Goal: Transaction & Acquisition: Obtain resource

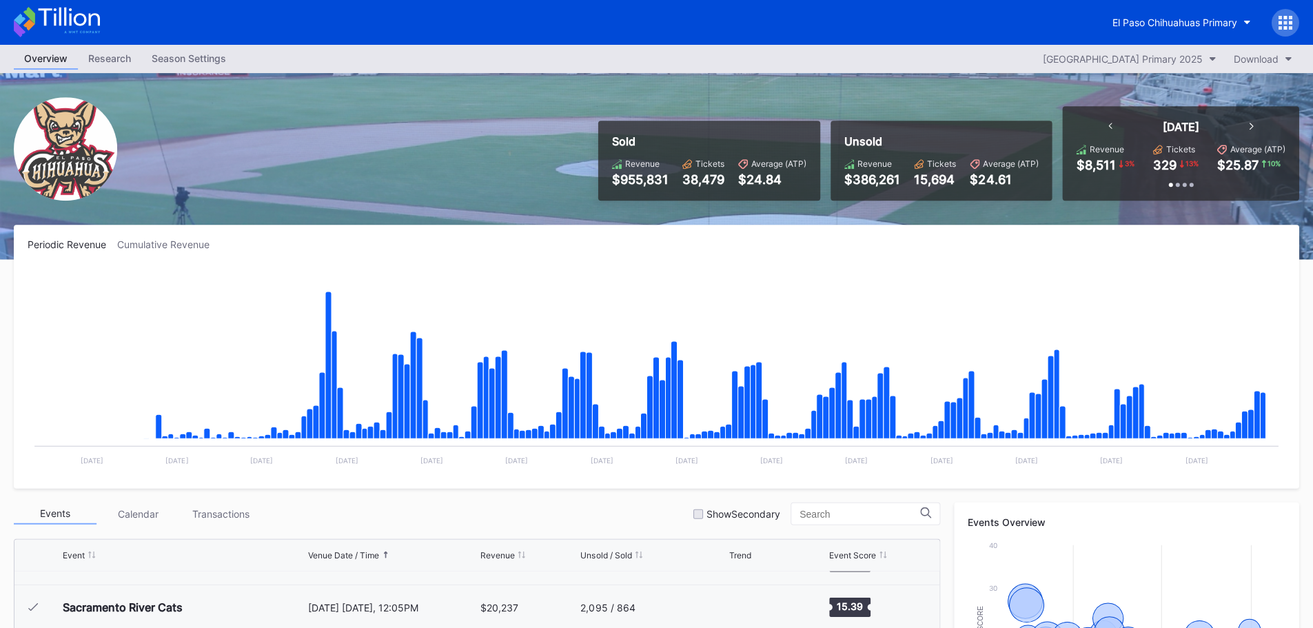
scroll to position [2909, 0]
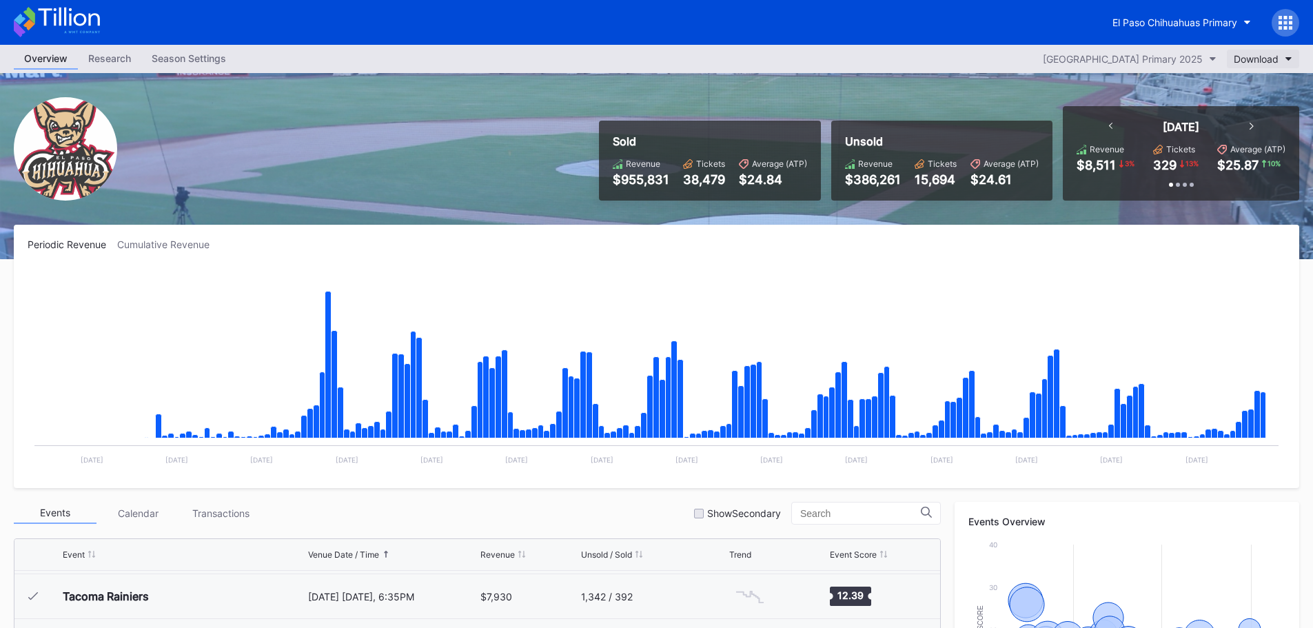
click at [1271, 54] on div "Download" at bounding box center [1256, 59] width 45 height 12
click at [1200, 29] on button "El Paso Chihuahuas Primary" at bounding box center [1181, 23] width 159 height 26
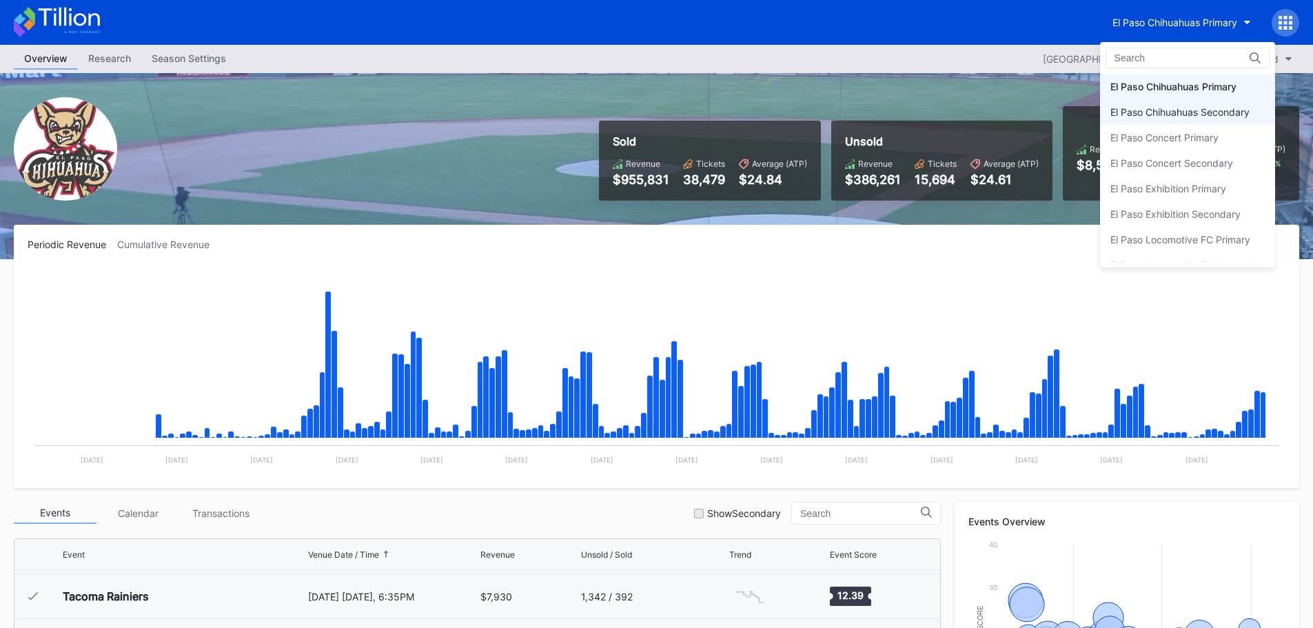
click at [1188, 119] on div "El Paso Chihuahuas Secondary" at bounding box center [1187, 112] width 175 height 26
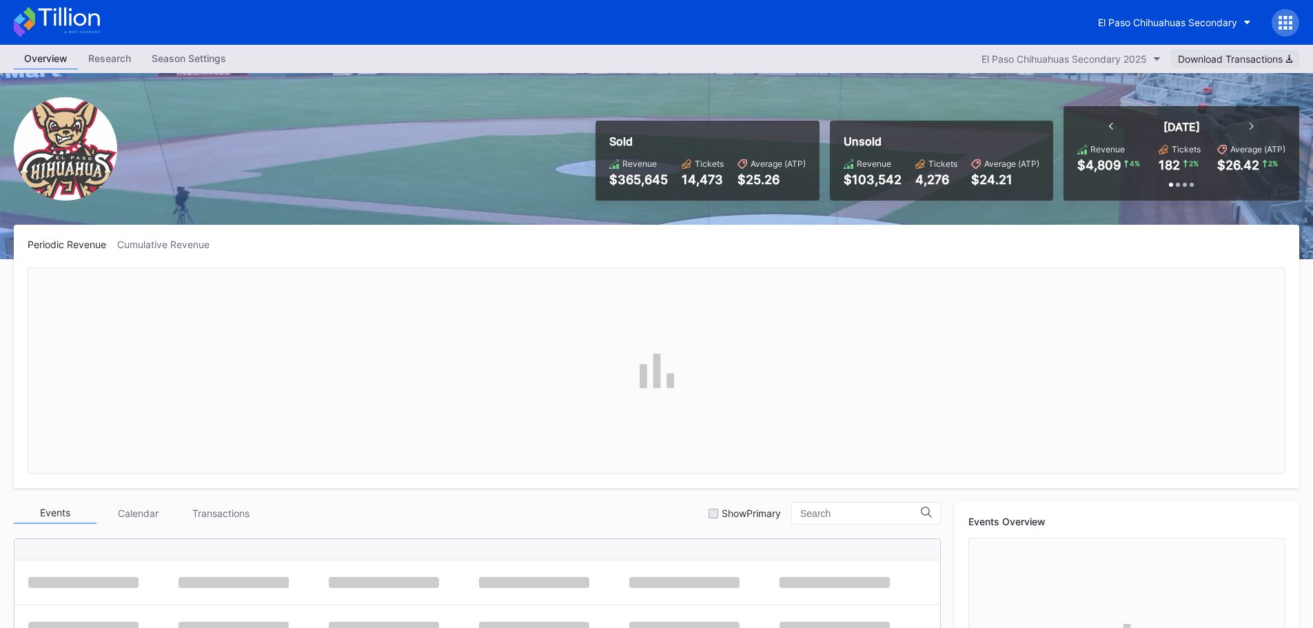
click at [1261, 62] on div "Download Transactions" at bounding box center [1235, 59] width 114 height 12
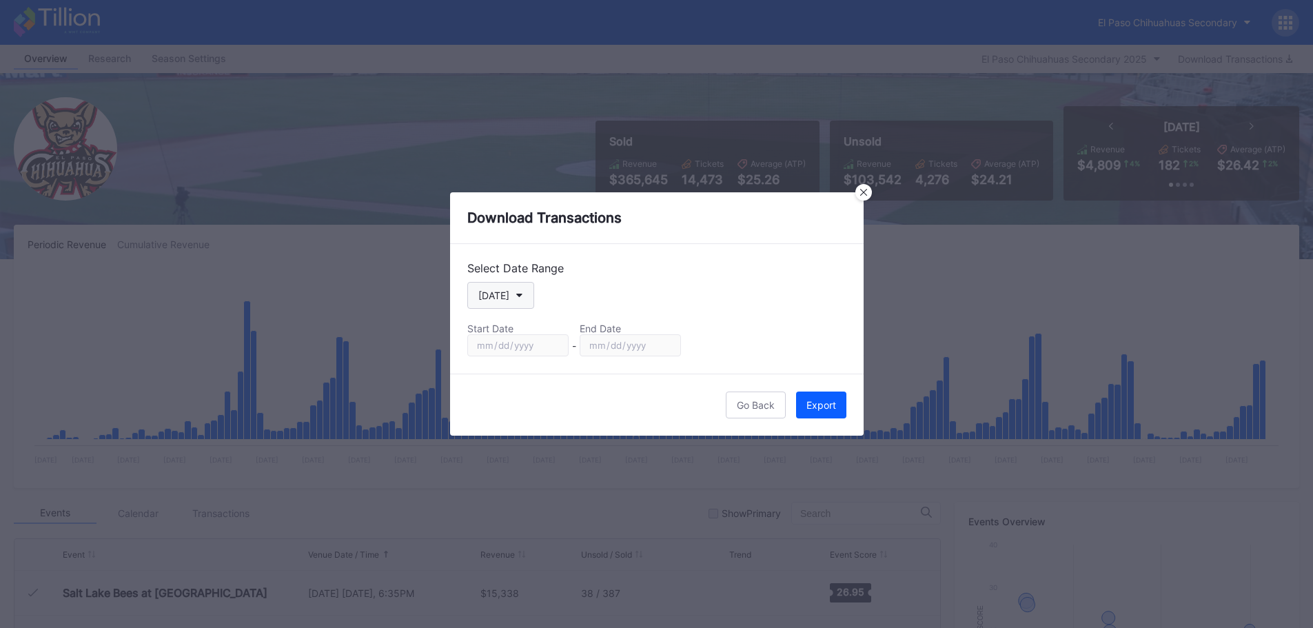
scroll to position [2909, 0]
click at [525, 287] on button "[DATE]" at bounding box center [500, 295] width 67 height 27
click at [516, 456] on div "Custom" at bounding box center [507, 462] width 80 height 26
click at [551, 347] on input "[DATE]" at bounding box center [517, 345] width 101 height 22
type input "[DATE]"
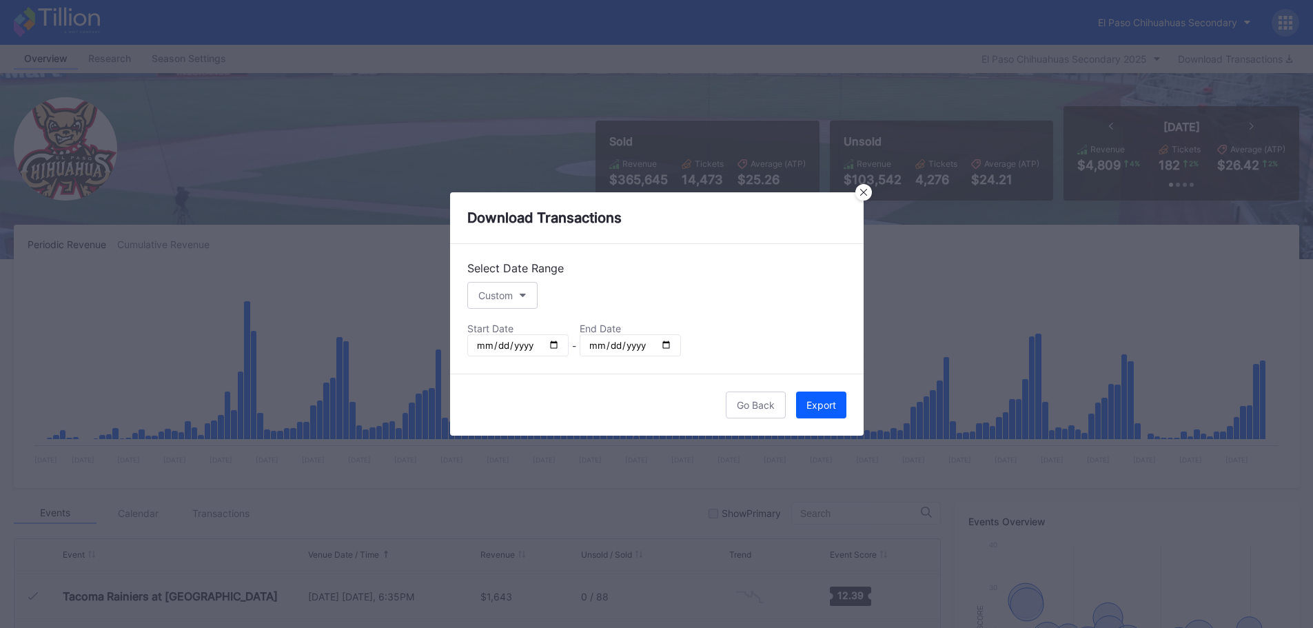
click at [664, 347] on input "[DATE]" at bounding box center [630, 345] width 101 height 22
type input "[DATE]"
click at [845, 406] on button "Export" at bounding box center [821, 405] width 50 height 27
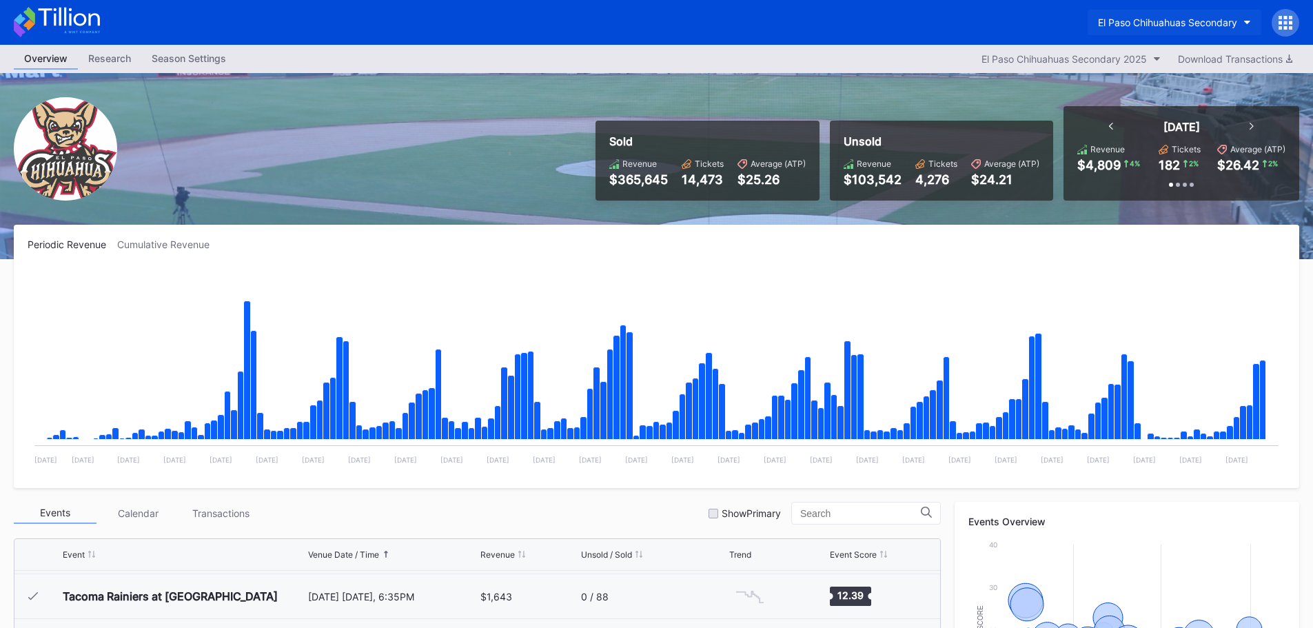
click at [1138, 26] on div "El Paso Chihuahuas Secondary" at bounding box center [1167, 23] width 139 height 12
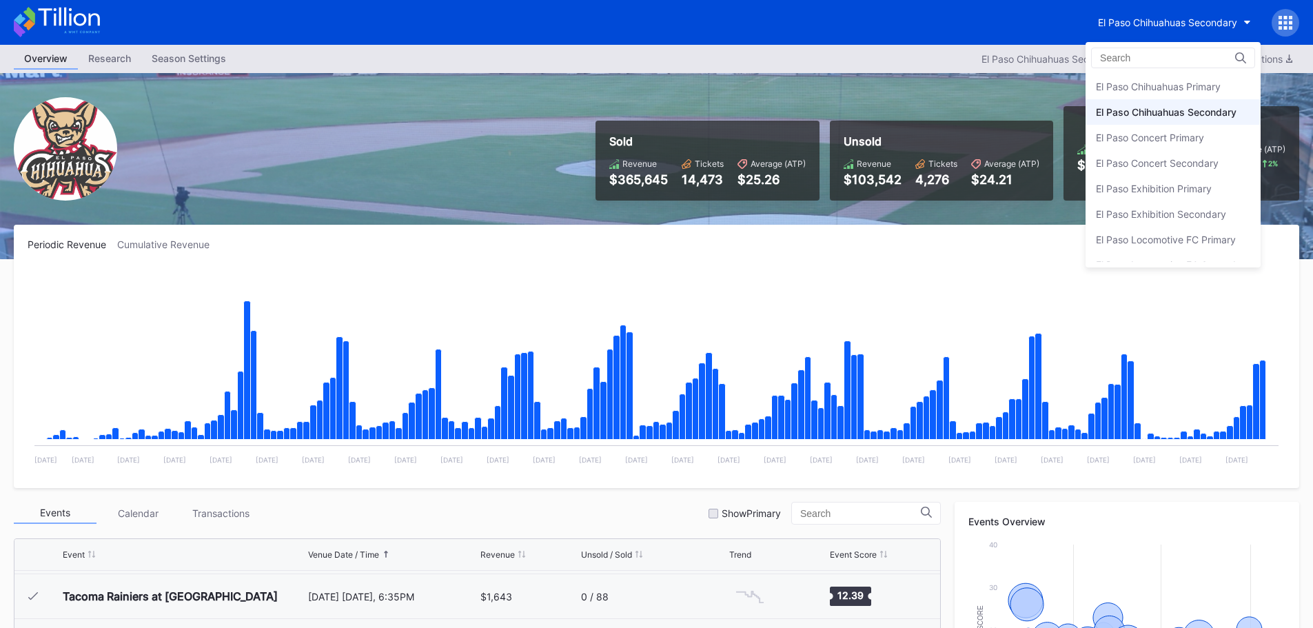
scroll to position [26, 0]
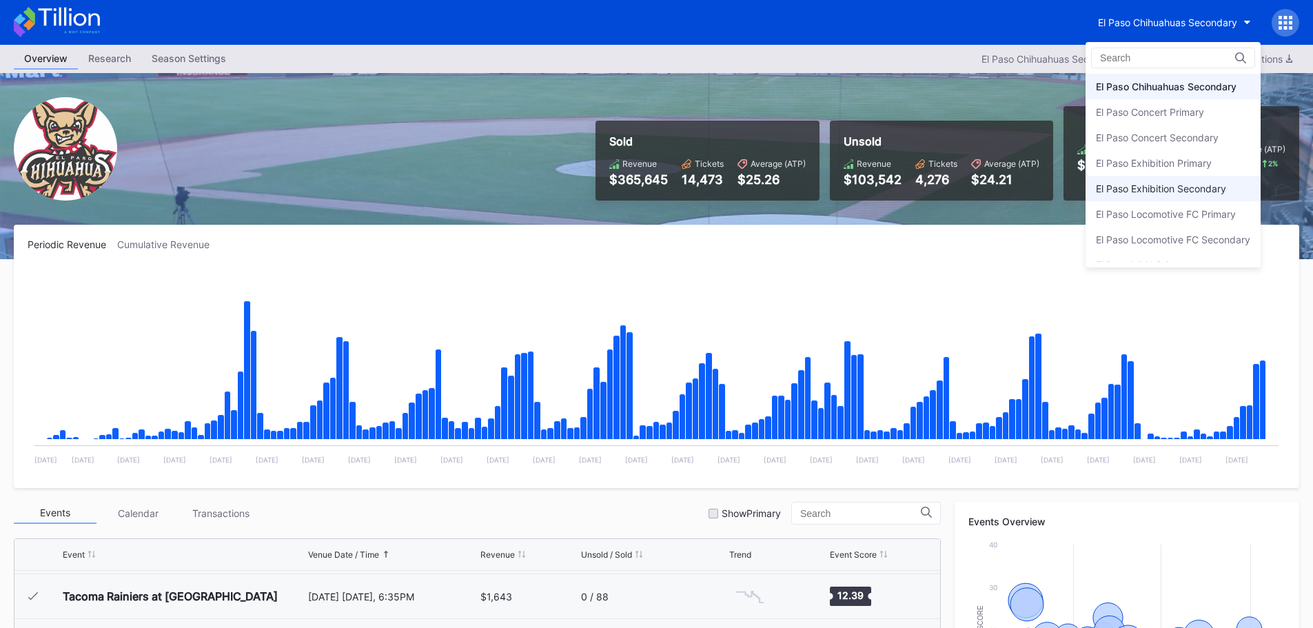
click at [1155, 185] on div "El Paso Exhibition Secondary" at bounding box center [1161, 189] width 130 height 12
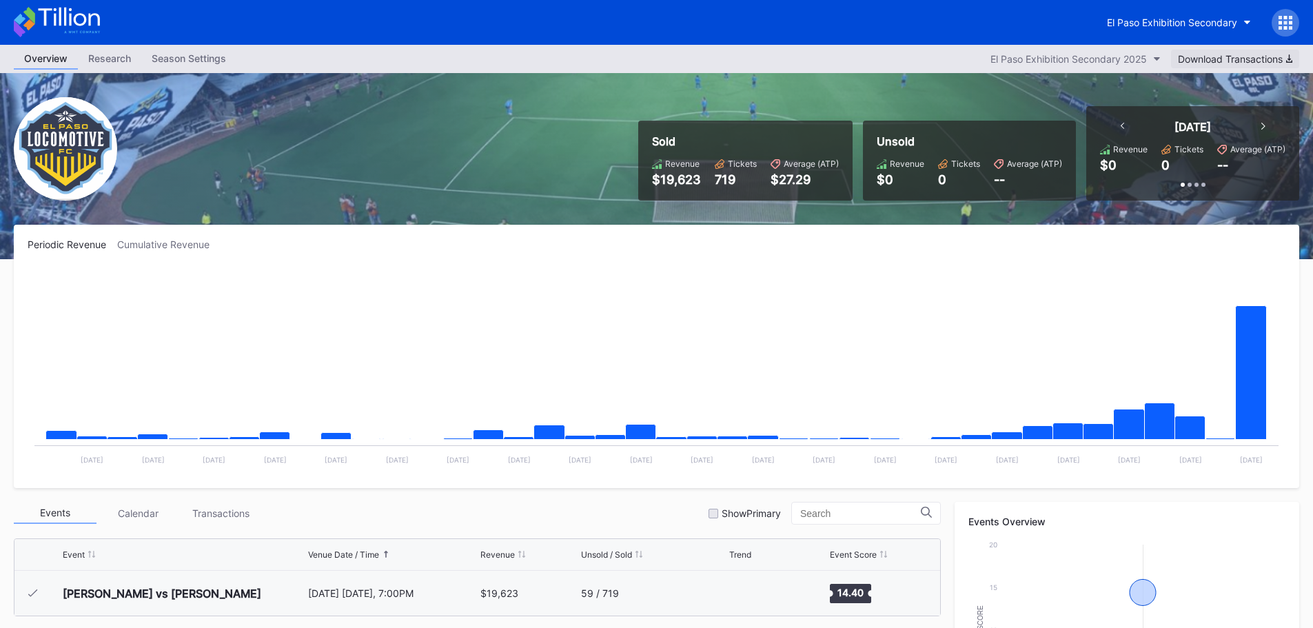
click at [1206, 64] on div "Download Transactions" at bounding box center [1235, 59] width 114 height 12
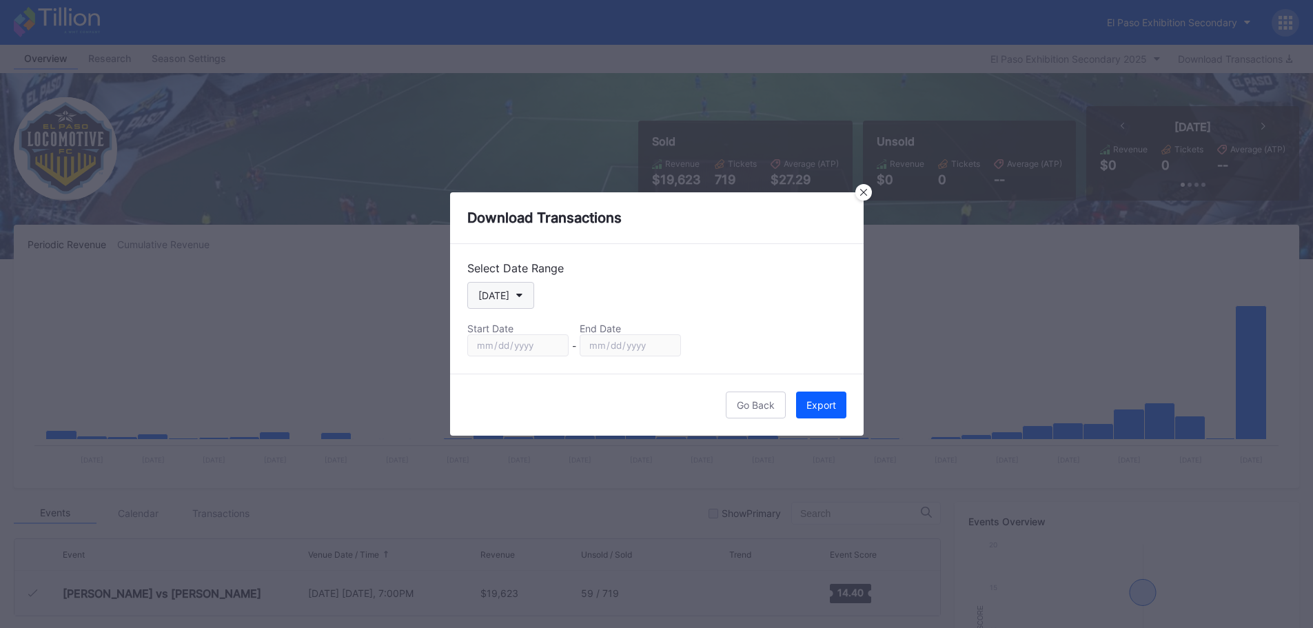
click at [516, 297] on icon "button" at bounding box center [519, 296] width 7 height 4
click at [509, 464] on div "Custom" at bounding box center [495, 462] width 34 height 12
click at [560, 347] on input "[DATE]" at bounding box center [517, 345] width 101 height 22
click at [556, 345] on input "[DATE]" at bounding box center [517, 345] width 101 height 22
type input "[DATE]"
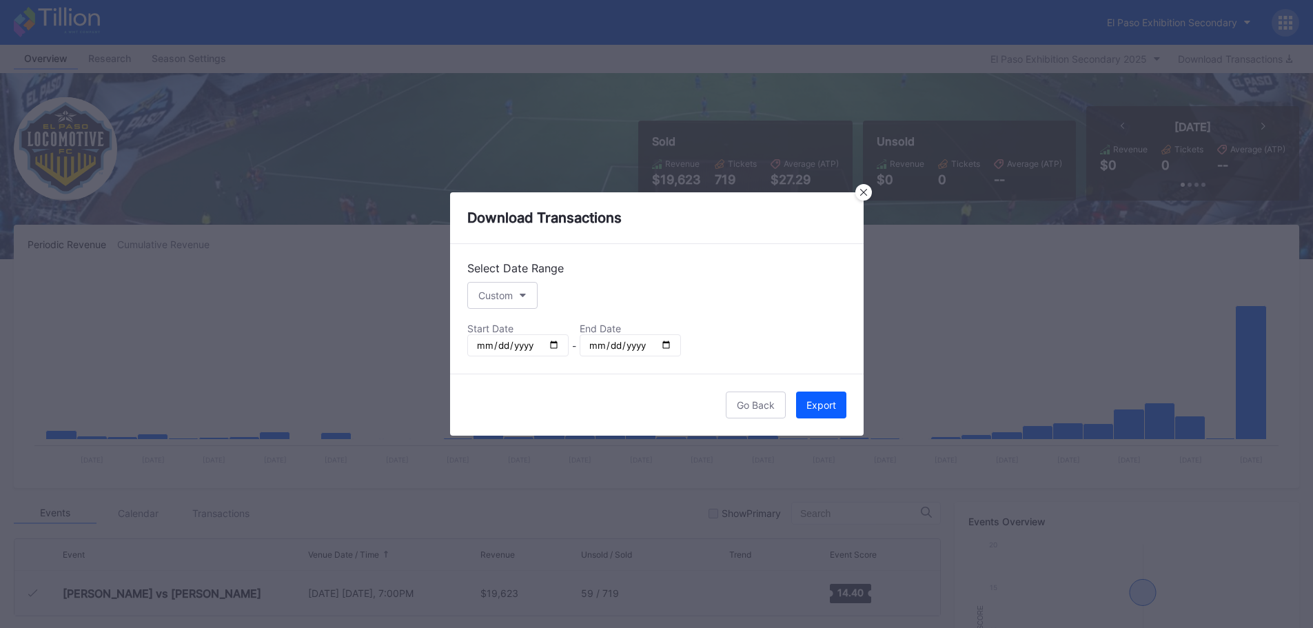
click at [664, 346] on input "[DATE]" at bounding box center [630, 345] width 101 height 22
type input "[DATE]"
click at [811, 404] on div "Export" at bounding box center [821, 405] width 30 height 12
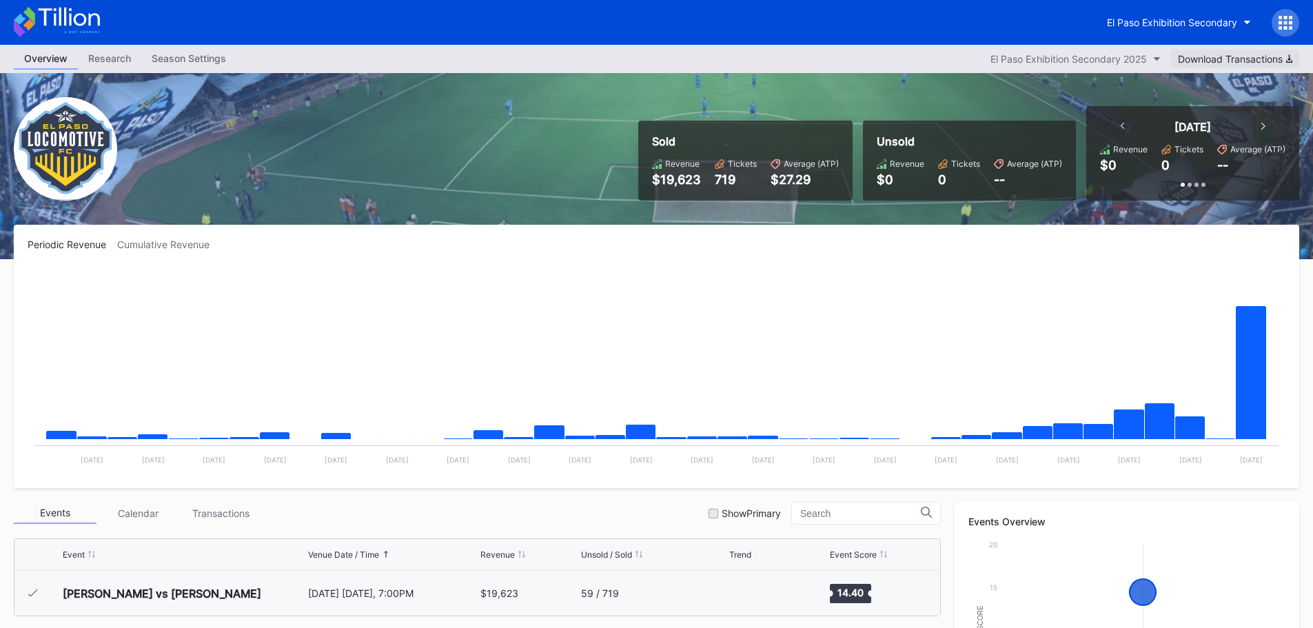
click at [1289, 52] on button "Download Transactions" at bounding box center [1235, 59] width 128 height 19
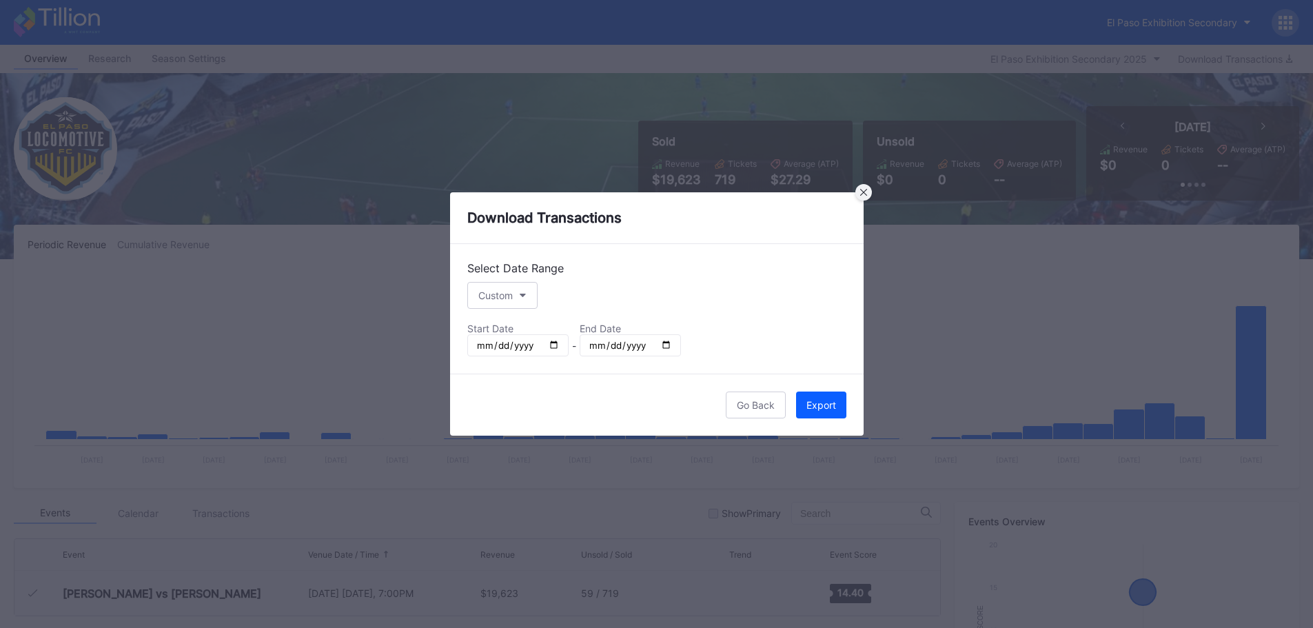
click at [863, 193] on icon at bounding box center [863, 192] width 7 height 7
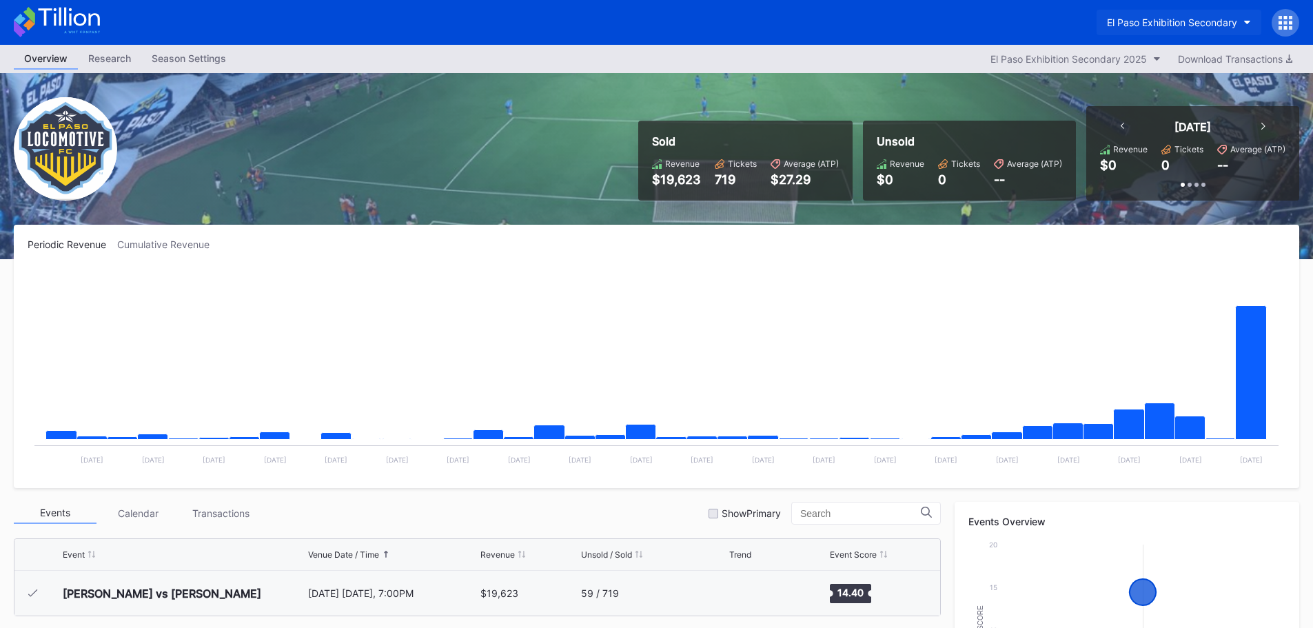
click at [1234, 24] on div "El Paso Exhibition Secondary" at bounding box center [1172, 23] width 130 height 12
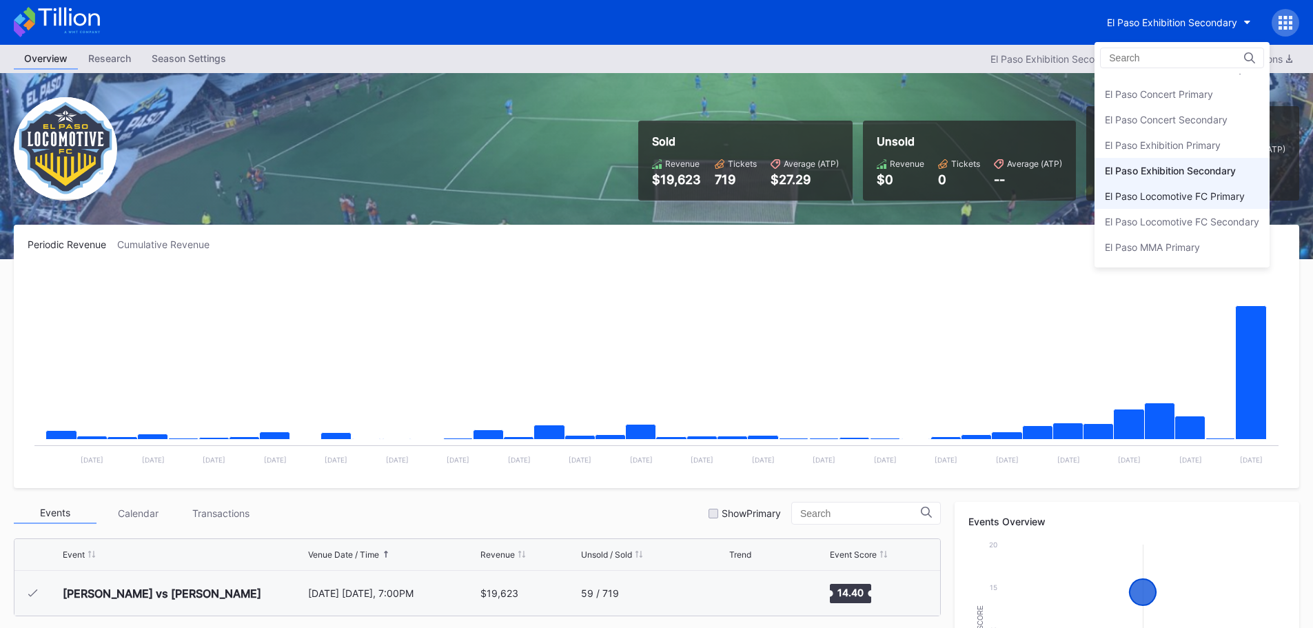
scroll to position [67, 0]
click at [1199, 201] on div "El Paso Locomotive FC Secondary" at bounding box center [1182, 198] width 154 height 12
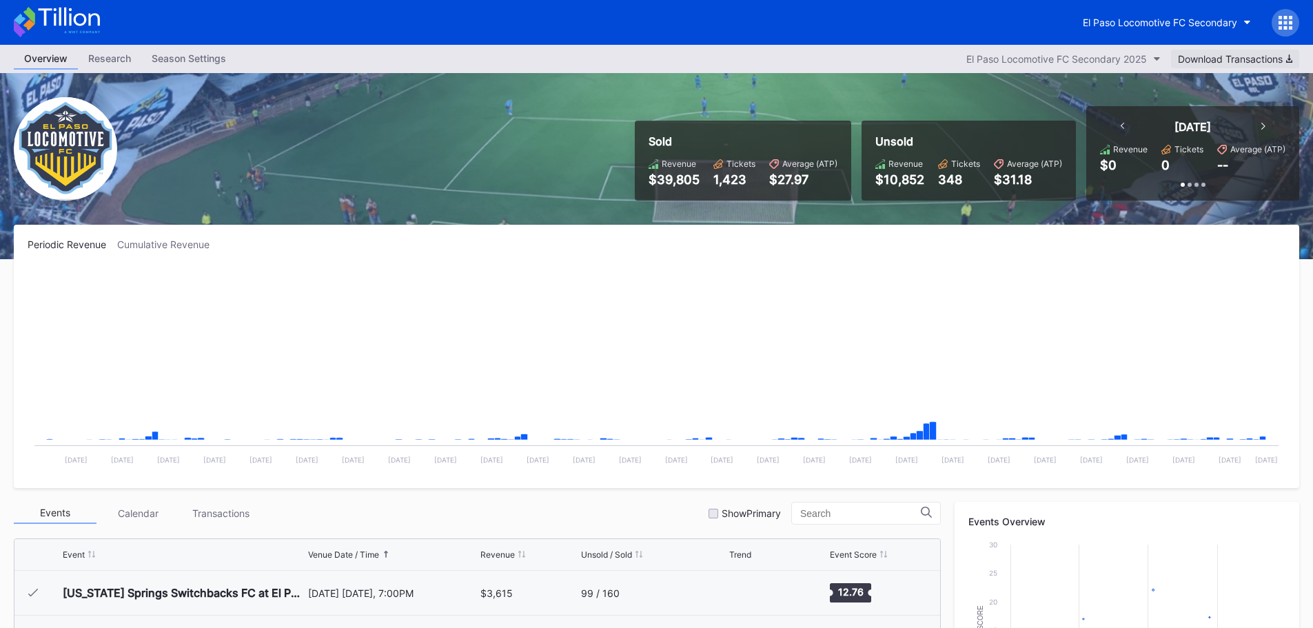
scroll to position [310, 0]
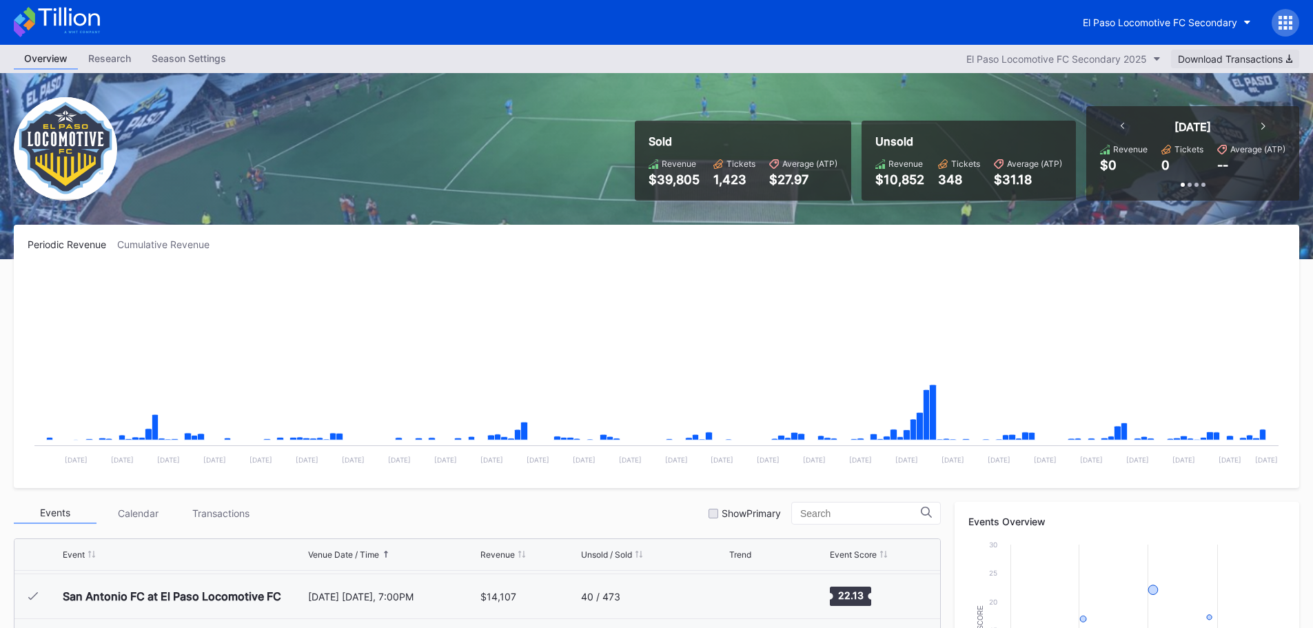
click at [1250, 51] on button "Download Transactions" at bounding box center [1235, 59] width 128 height 19
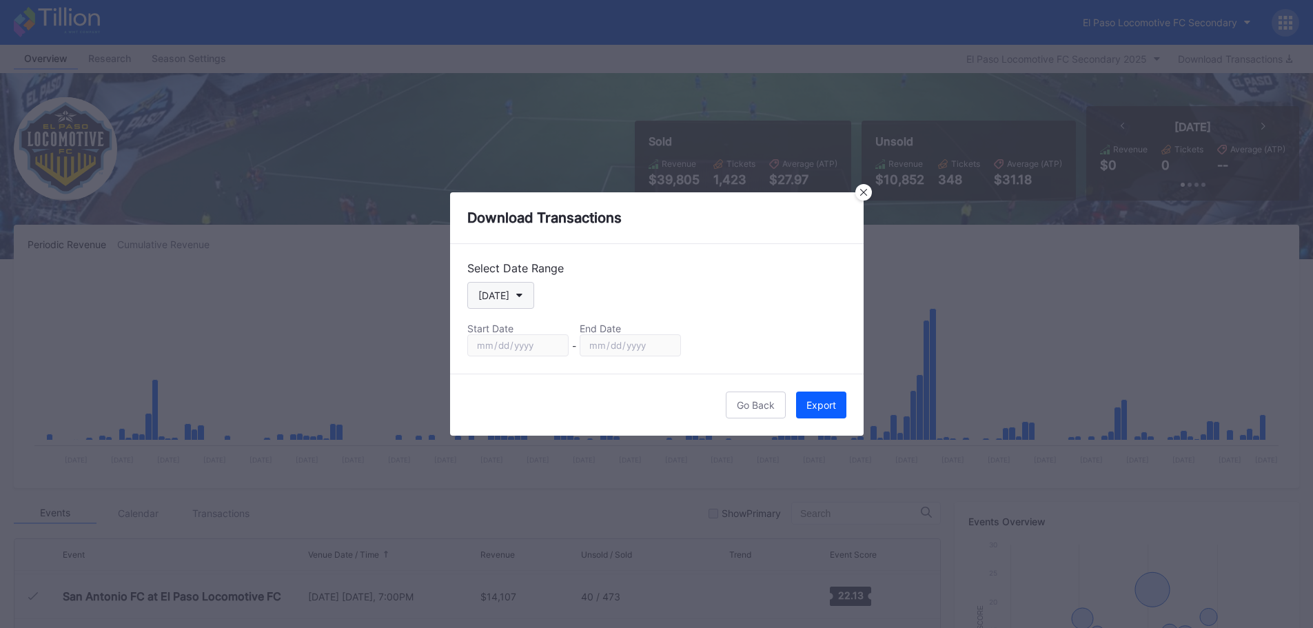
click at [519, 294] on icon "button" at bounding box center [519, 296] width 7 height 4
click at [502, 459] on div "Custom" at bounding box center [495, 462] width 34 height 12
click at [549, 336] on input "[DATE]" at bounding box center [517, 345] width 101 height 22
click at [551, 342] on input "[DATE]" at bounding box center [517, 345] width 101 height 22
type input "[DATE]"
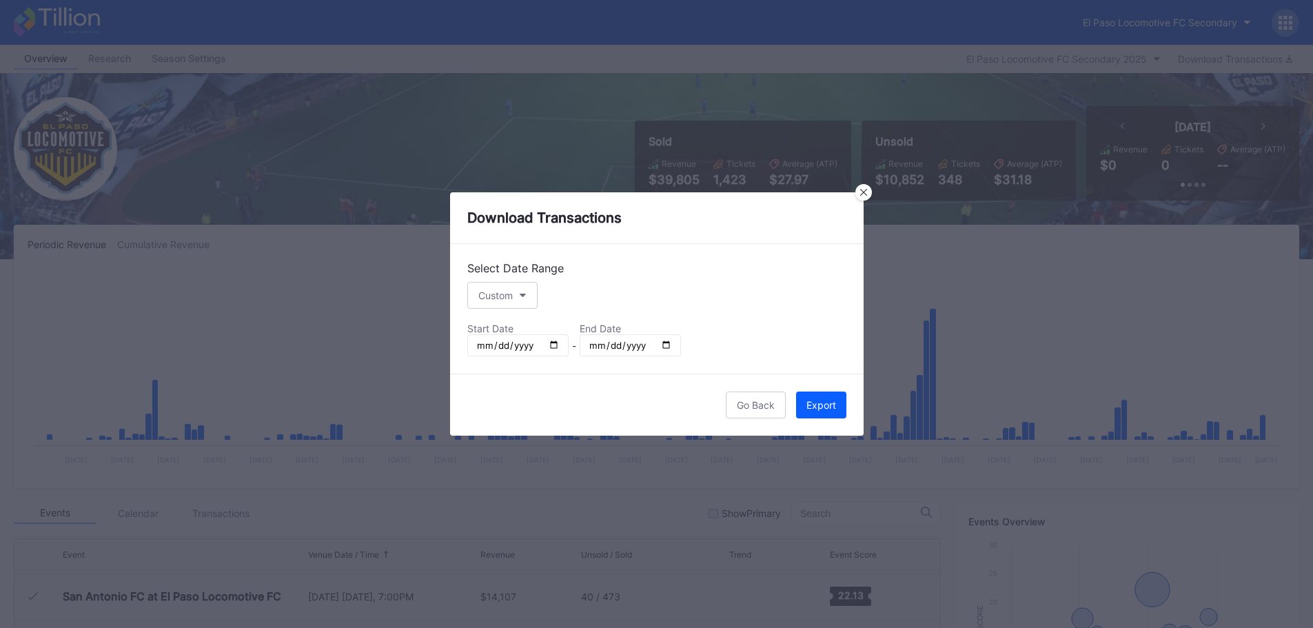
click at [662, 343] on input "[DATE]" at bounding box center [630, 345] width 101 height 22
type input "[DATE]"
click at [814, 401] on div "Export" at bounding box center [821, 405] width 30 height 12
